Goal: Information Seeking & Learning: Learn about a topic

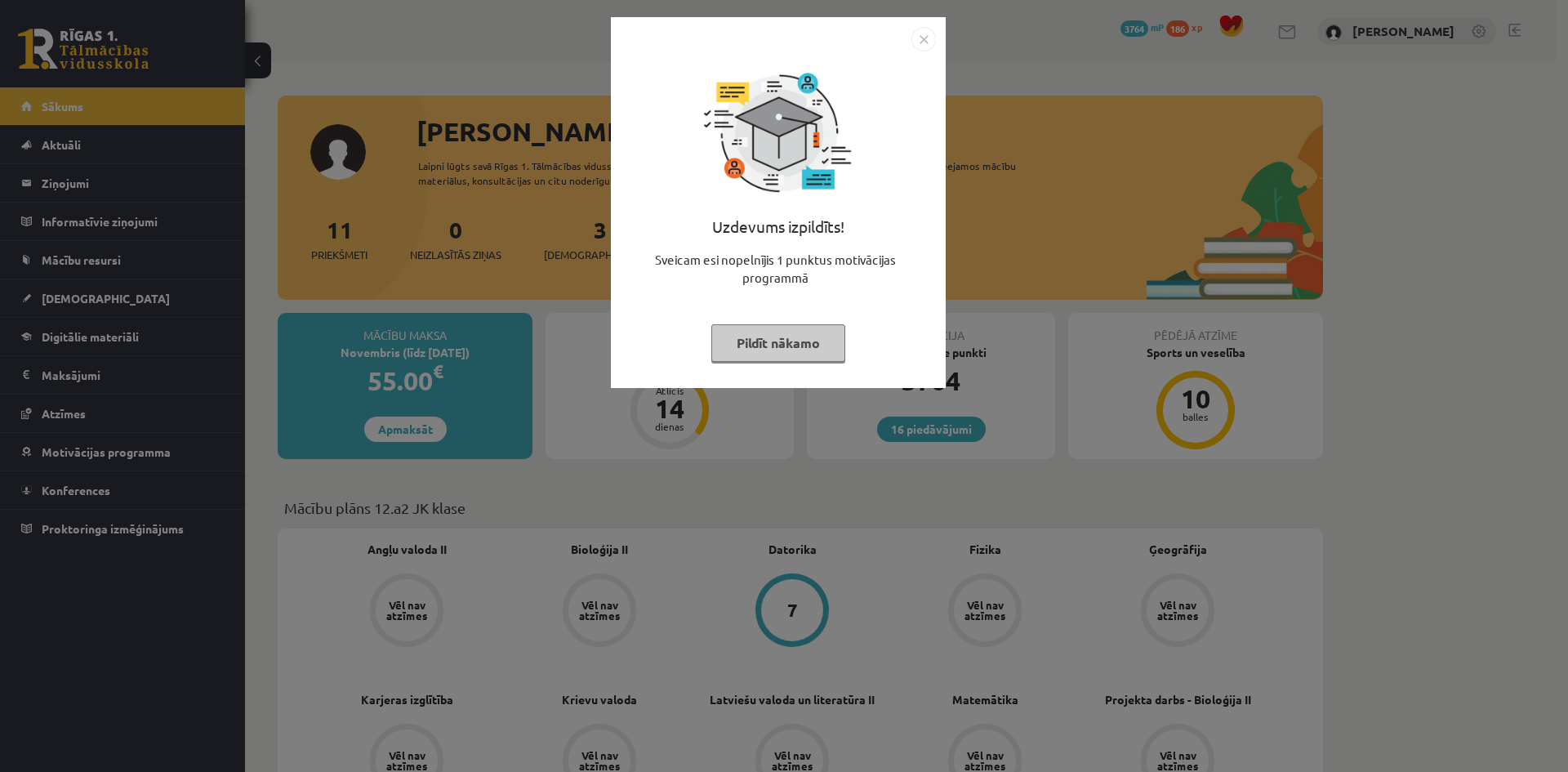
click at [775, 349] on button "Pildīt nākamo" at bounding box center [778, 343] width 134 height 38
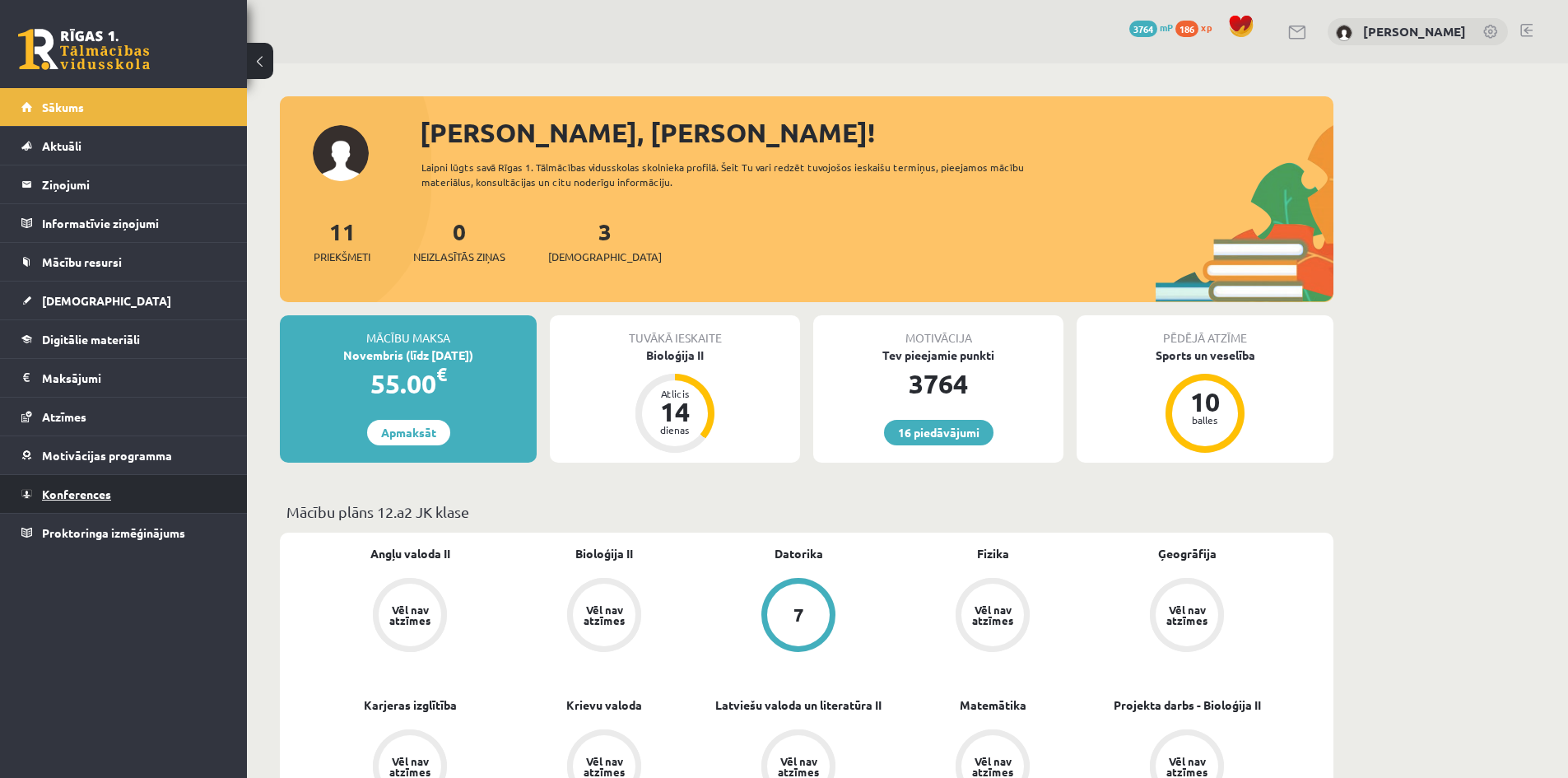
click at [159, 503] on link "Konferences" at bounding box center [123, 493] width 205 height 38
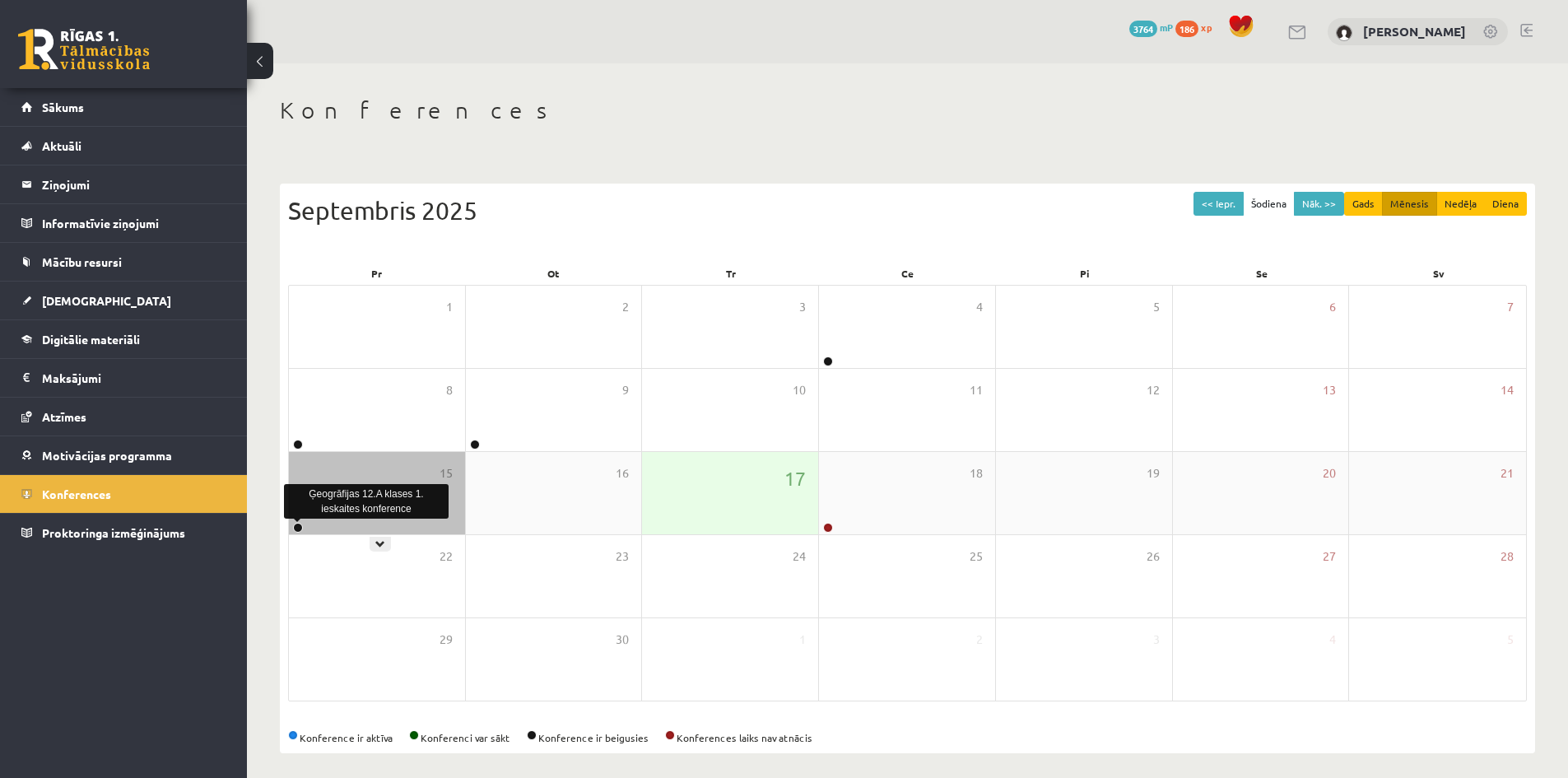
click at [301, 531] on link at bounding box center [298, 527] width 10 height 10
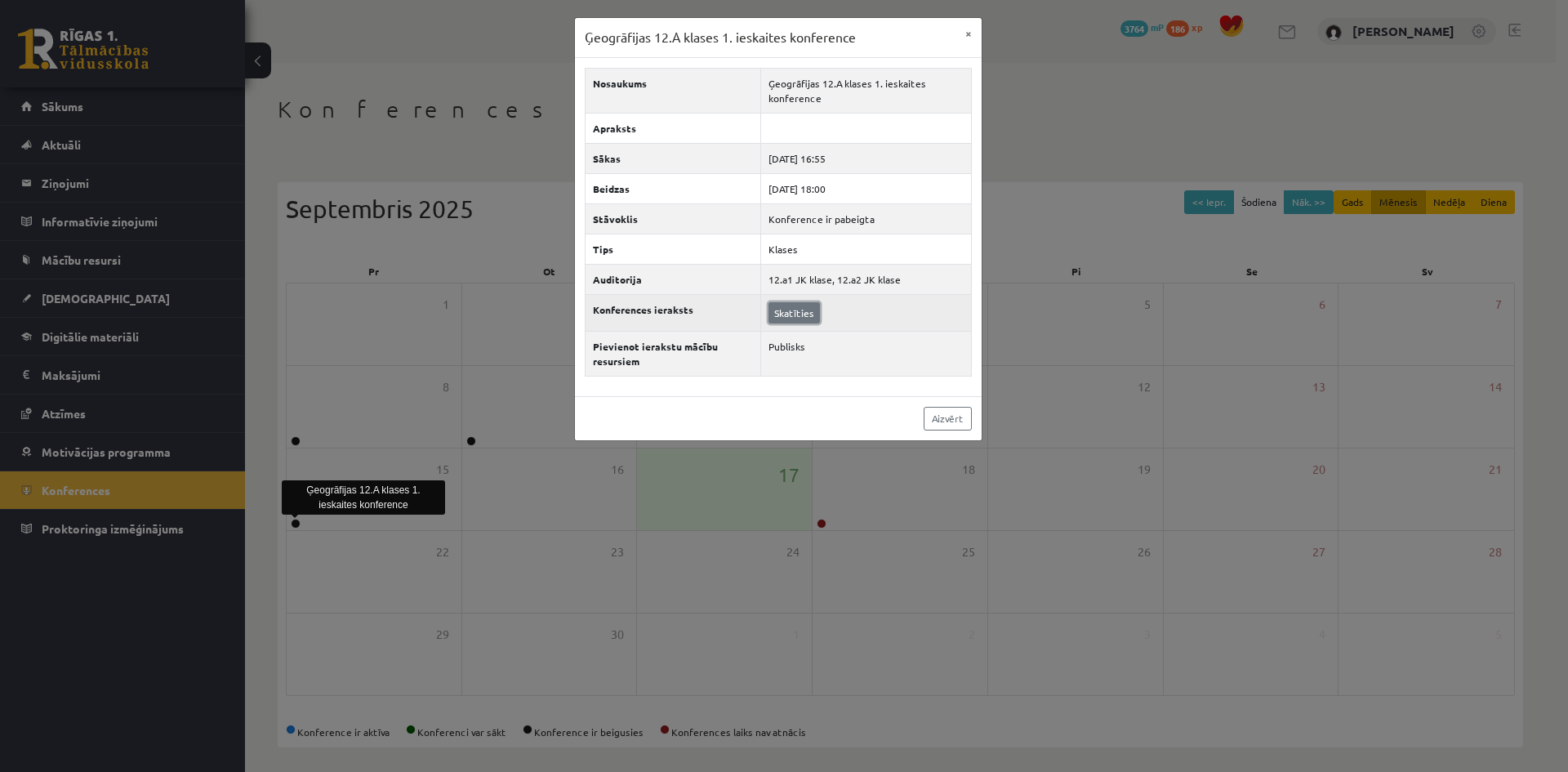
click at [780, 316] on link "Skatīties" at bounding box center [794, 313] width 52 height 21
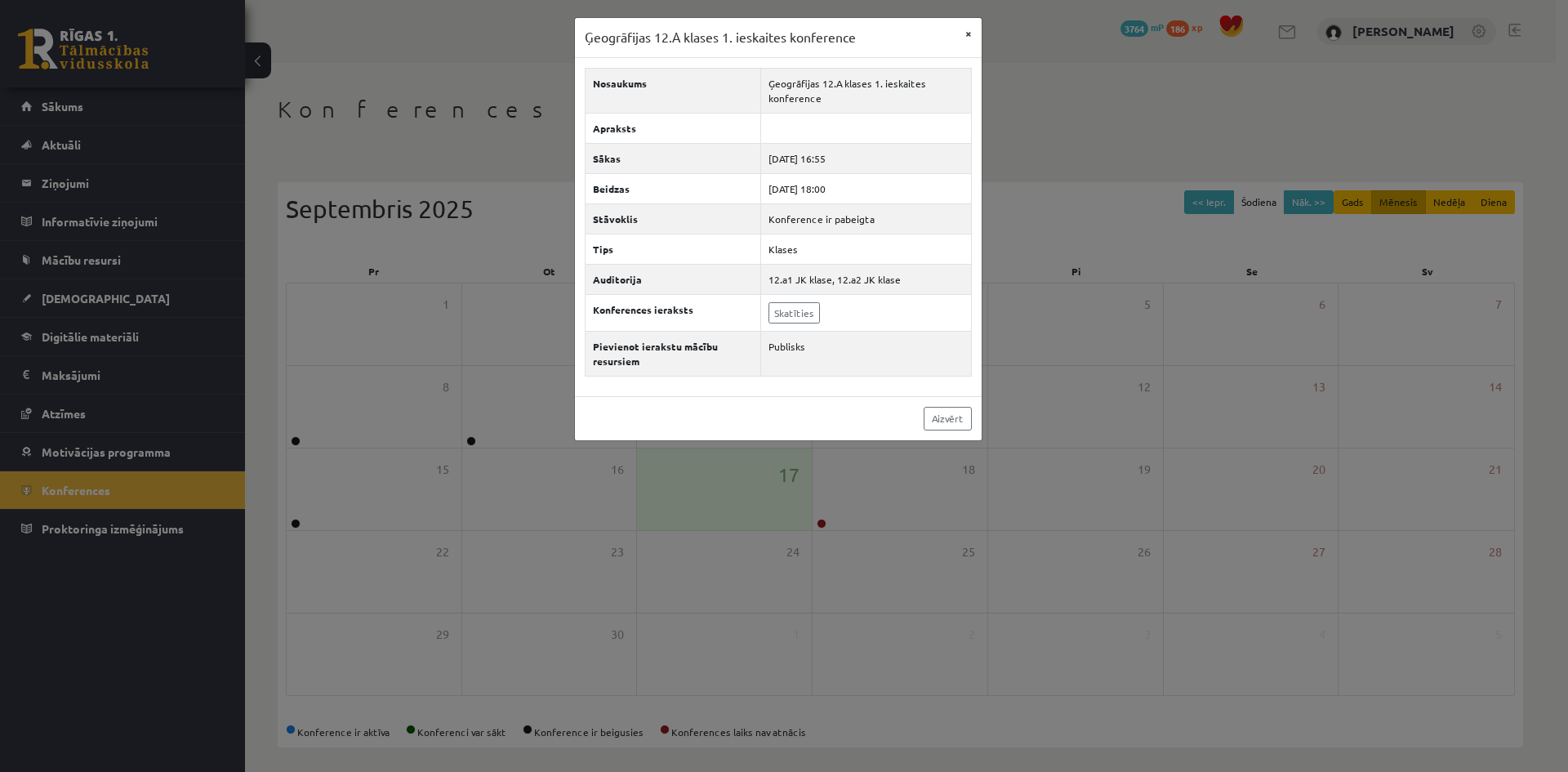
click at [958, 45] on div "Ģeogrāfijas 12.A klases 1. ieskaites konference ×" at bounding box center [778, 38] width 406 height 40
click at [958, 45] on button "×" at bounding box center [968, 34] width 26 height 31
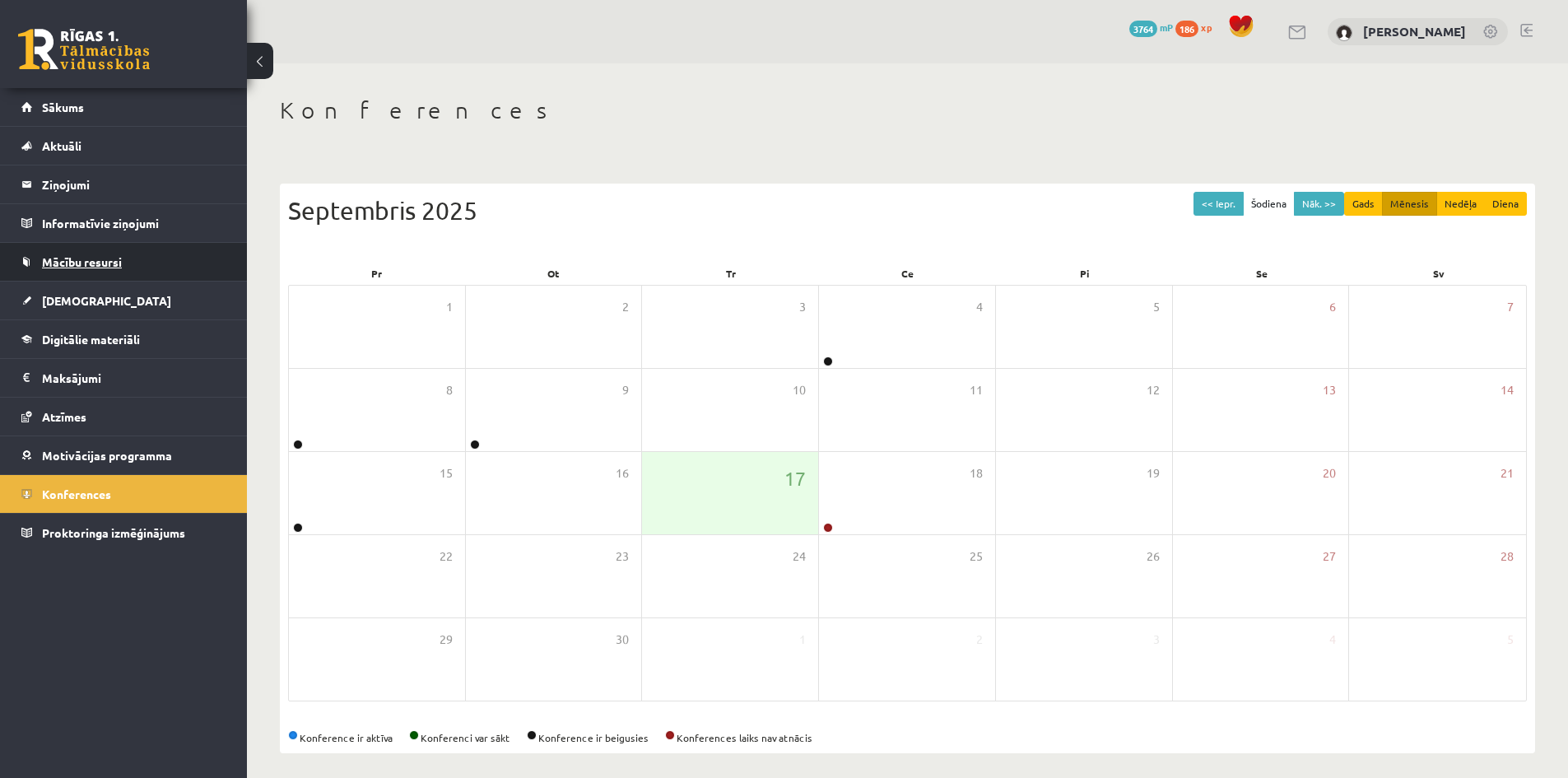
click at [106, 254] on link "Mācību resursi" at bounding box center [123, 262] width 205 height 38
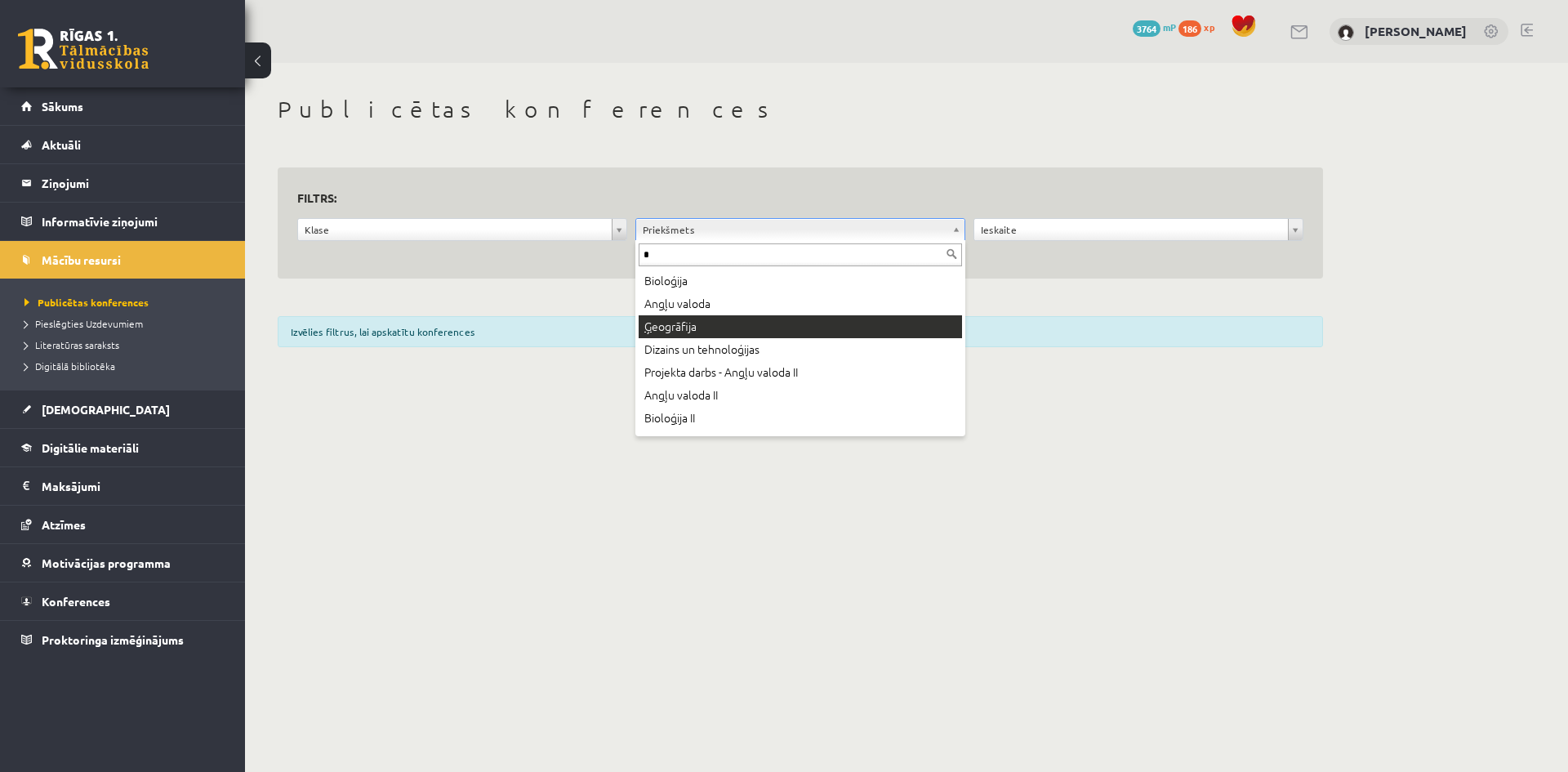
type input "*"
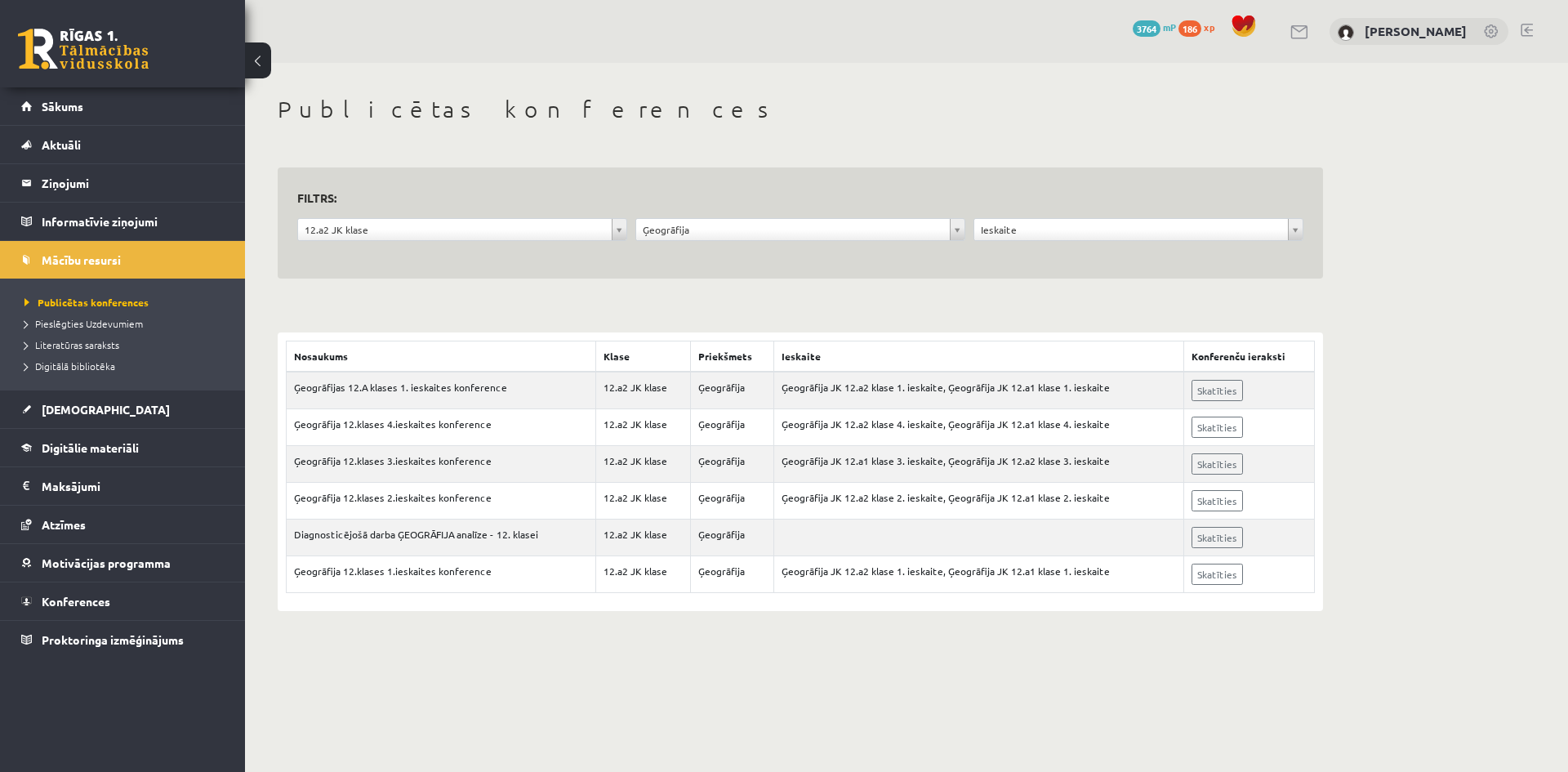
click at [1567, 210] on div "**********" at bounding box center [906, 353] width 1323 height 581
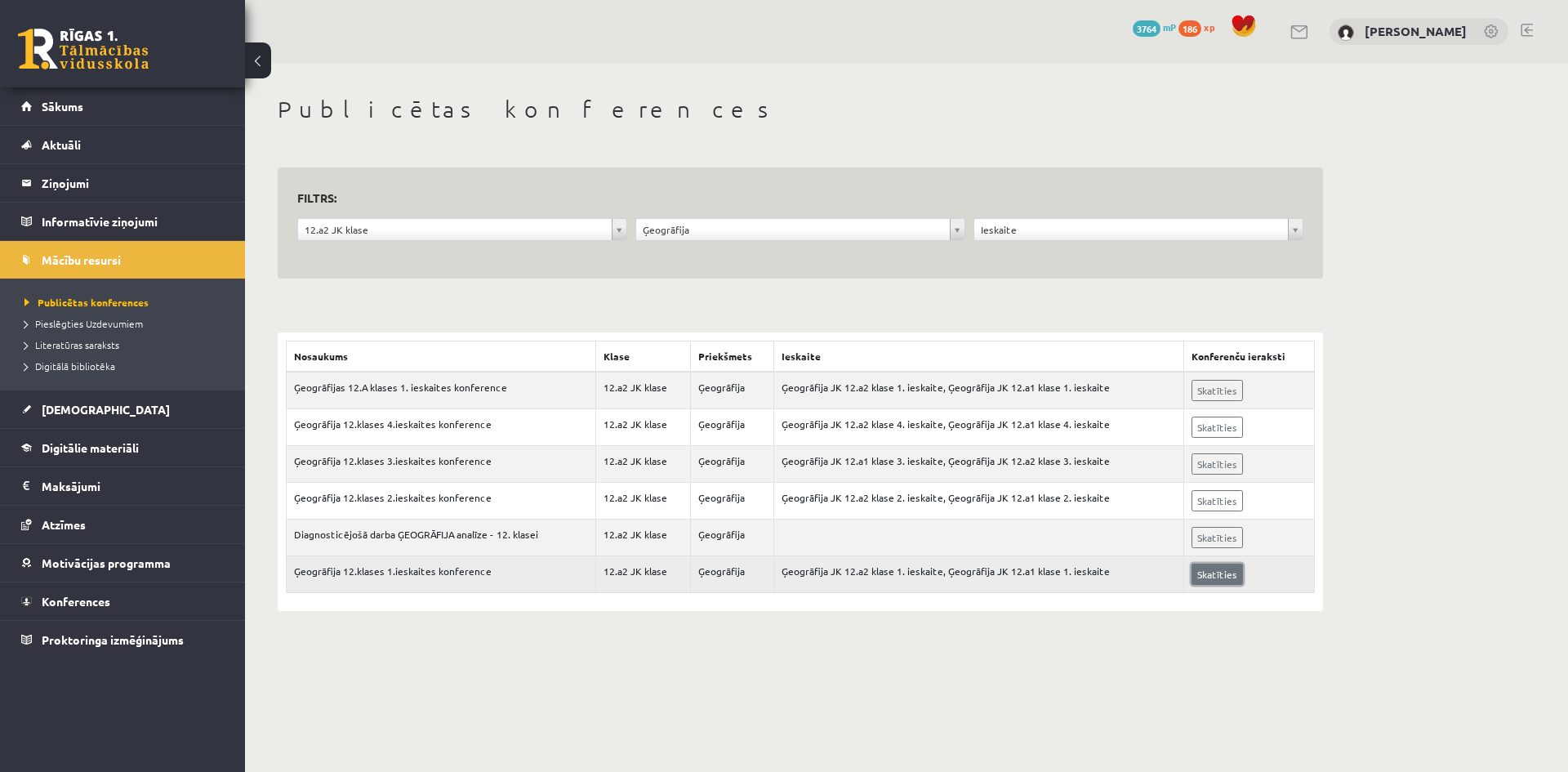
click at [1215, 575] on link "Skatīties" at bounding box center [1217, 574] width 52 height 21
